Goal: Task Accomplishment & Management: Use online tool/utility

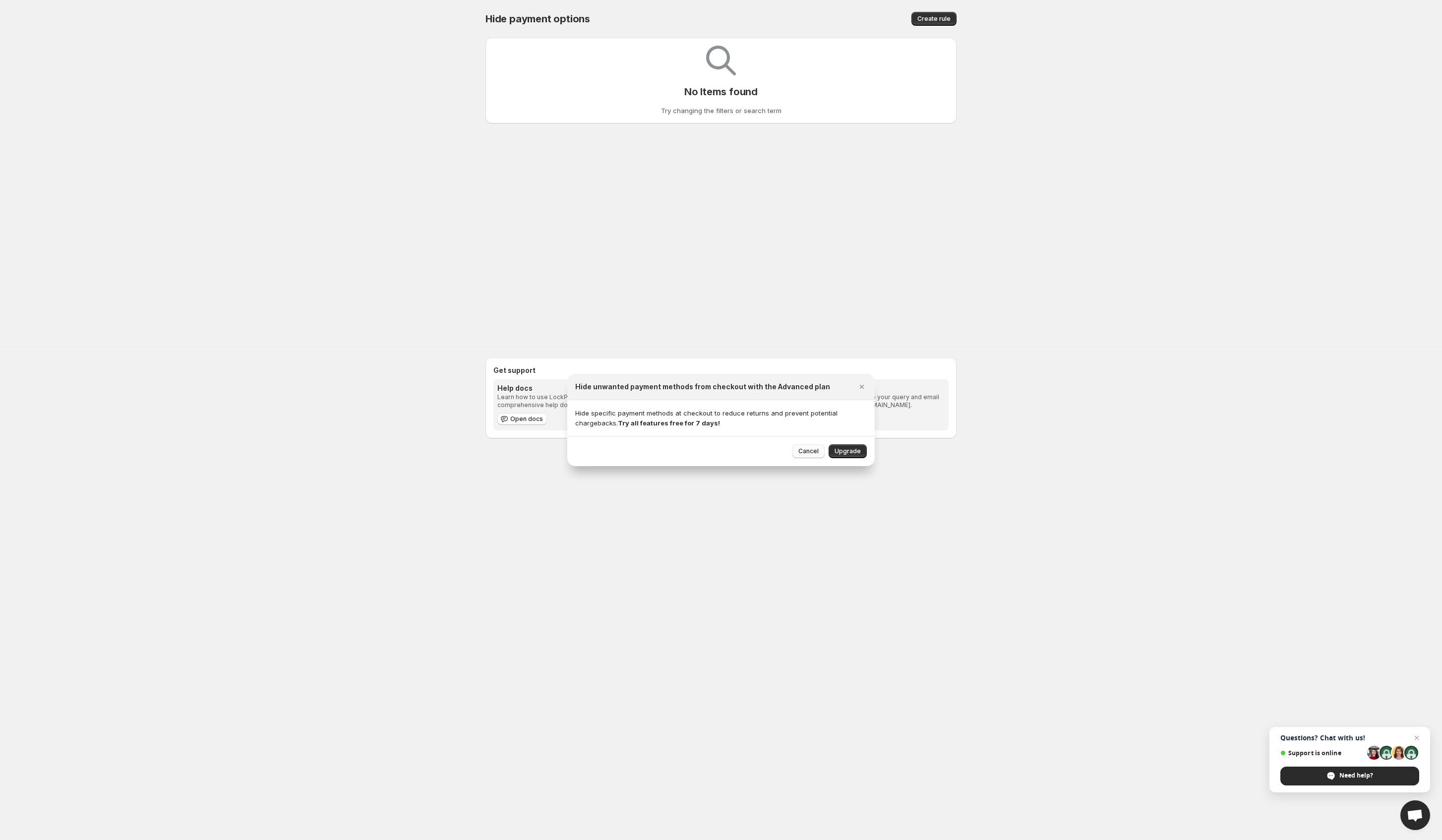
click at [804, 455] on span "Cancel" at bounding box center [808, 451] width 20 height 8
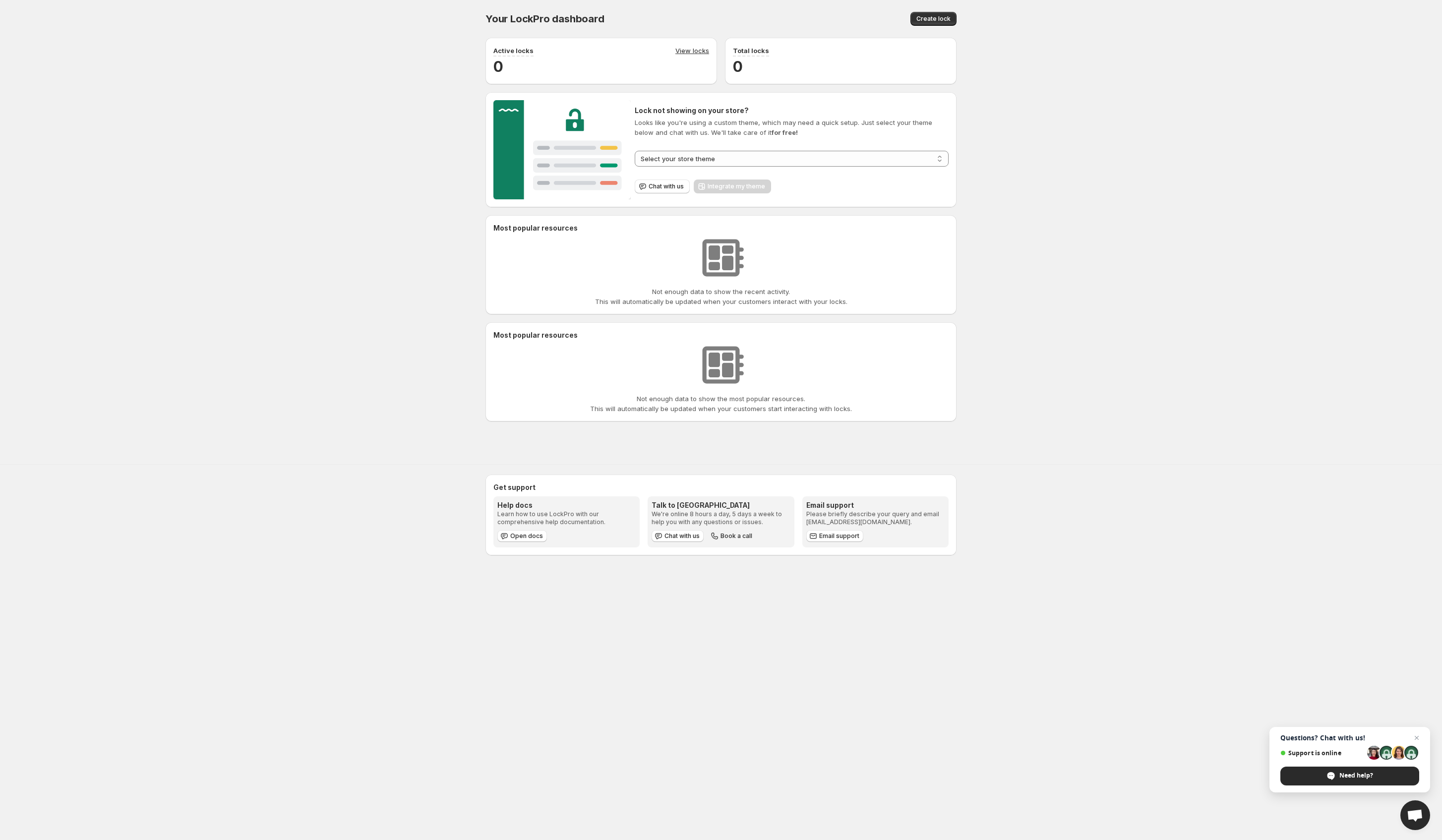
select select "******"
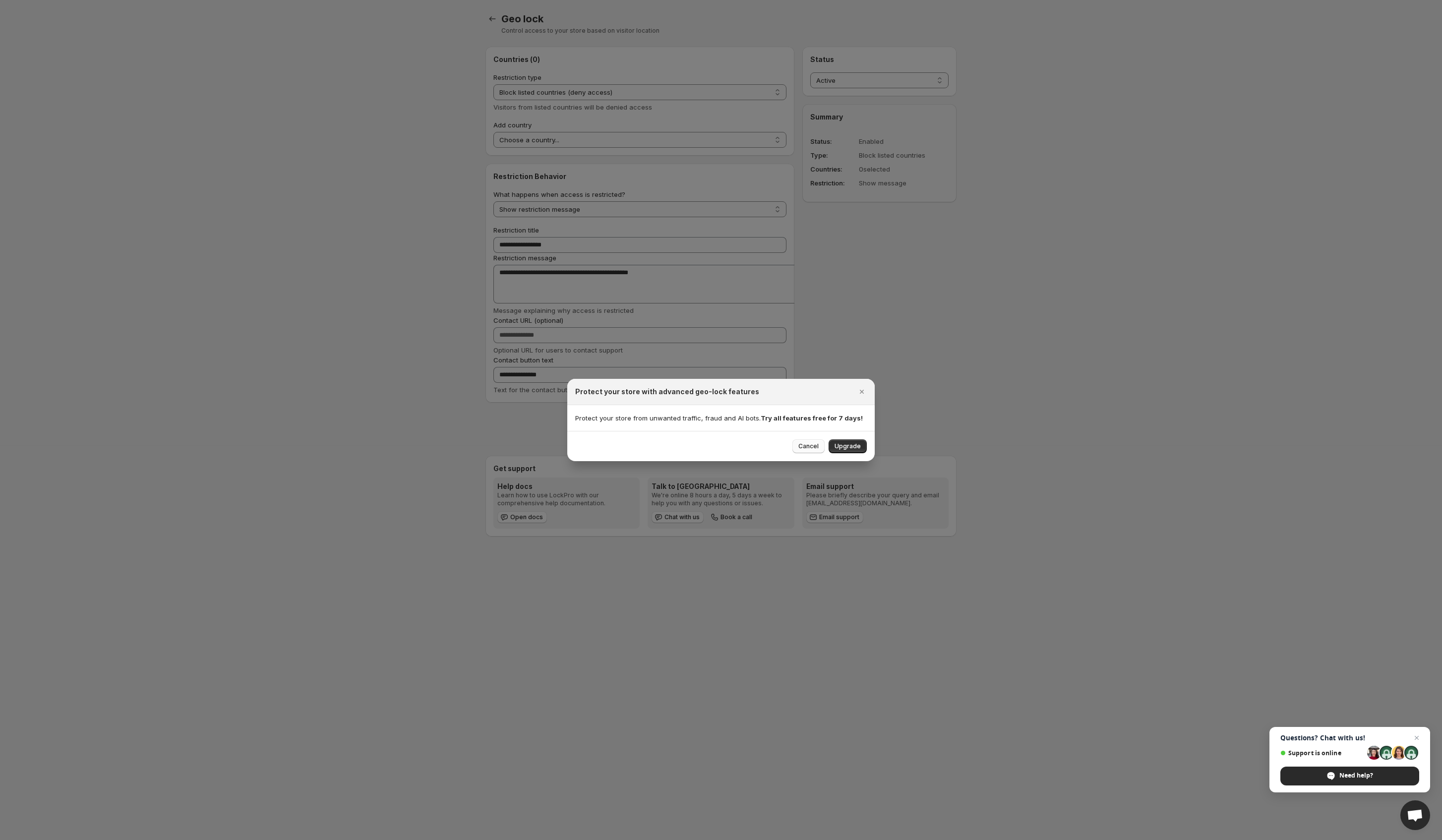
click at [806, 450] on span "Cancel" at bounding box center [808, 446] width 20 height 8
